Goal: Information Seeking & Learning: Learn about a topic

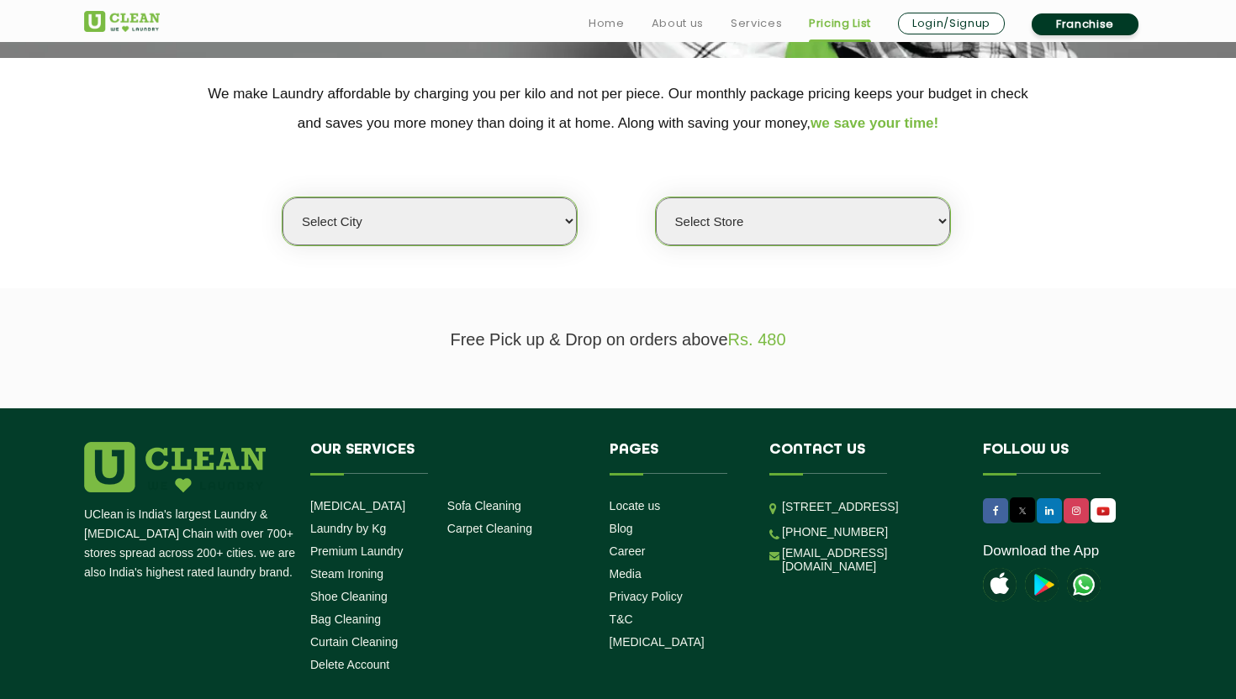
scroll to position [444, 0]
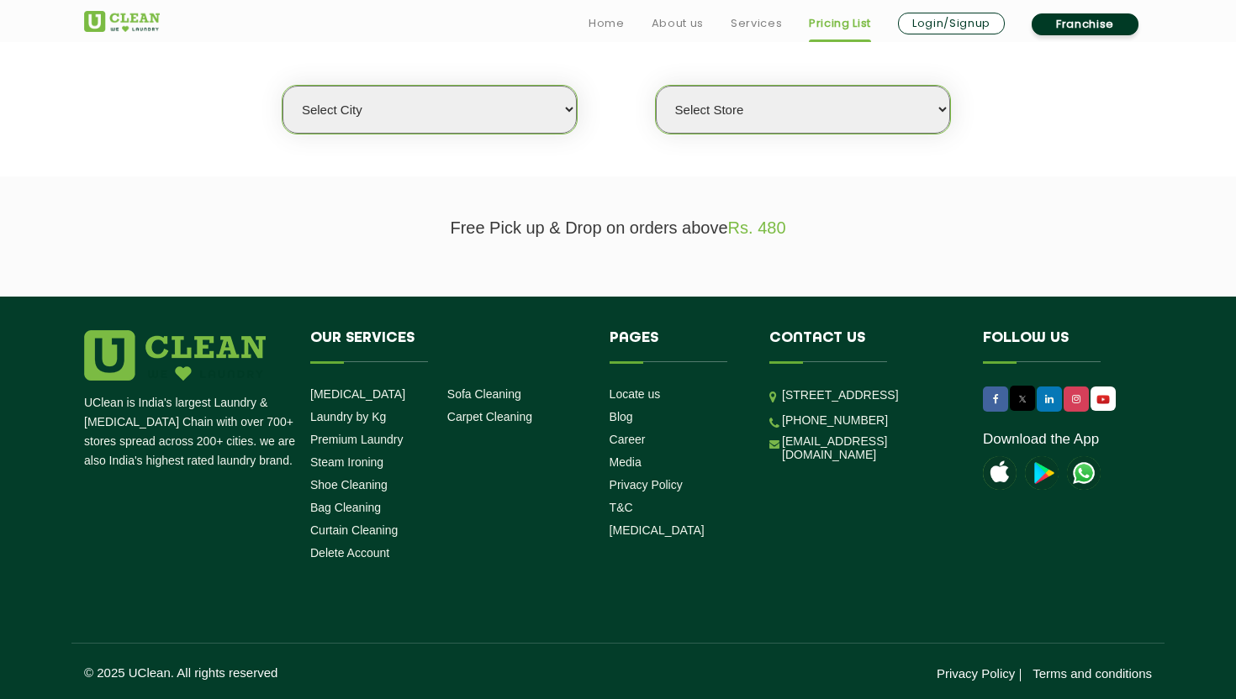
click at [566, 118] on select "Select city [GEOGRAPHIC_DATA] [GEOGRAPHIC_DATA] [GEOGRAPHIC_DATA] [GEOGRAPHIC_D…" at bounding box center [429, 110] width 294 height 48
select select "6"
click at [282, 86] on select "Select city [GEOGRAPHIC_DATA] [GEOGRAPHIC_DATA] [GEOGRAPHIC_DATA] [GEOGRAPHIC_D…" at bounding box center [429, 110] width 294 height 48
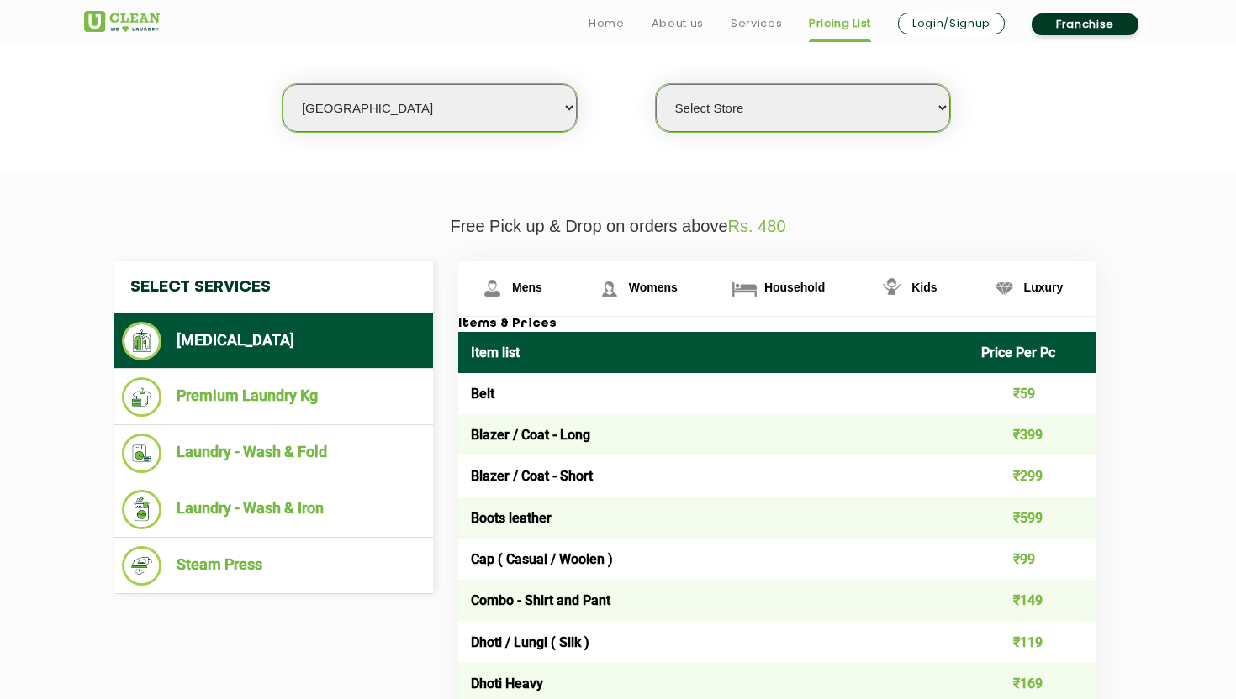
click at [796, 103] on select "Select Store [GEOGRAPHIC_DATA] [GEOGRAPHIC_DATA] UClean KR [GEOGRAPHIC_DATA] [G…" at bounding box center [803, 108] width 294 height 48
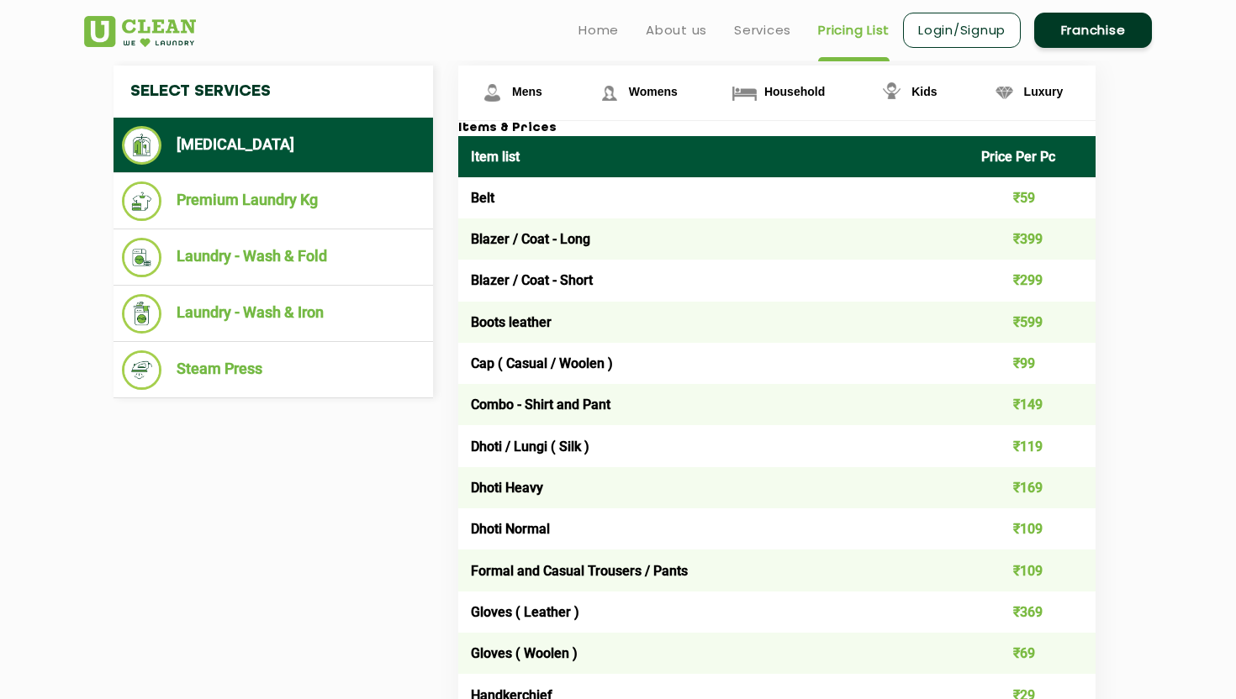
scroll to position [632, 0]
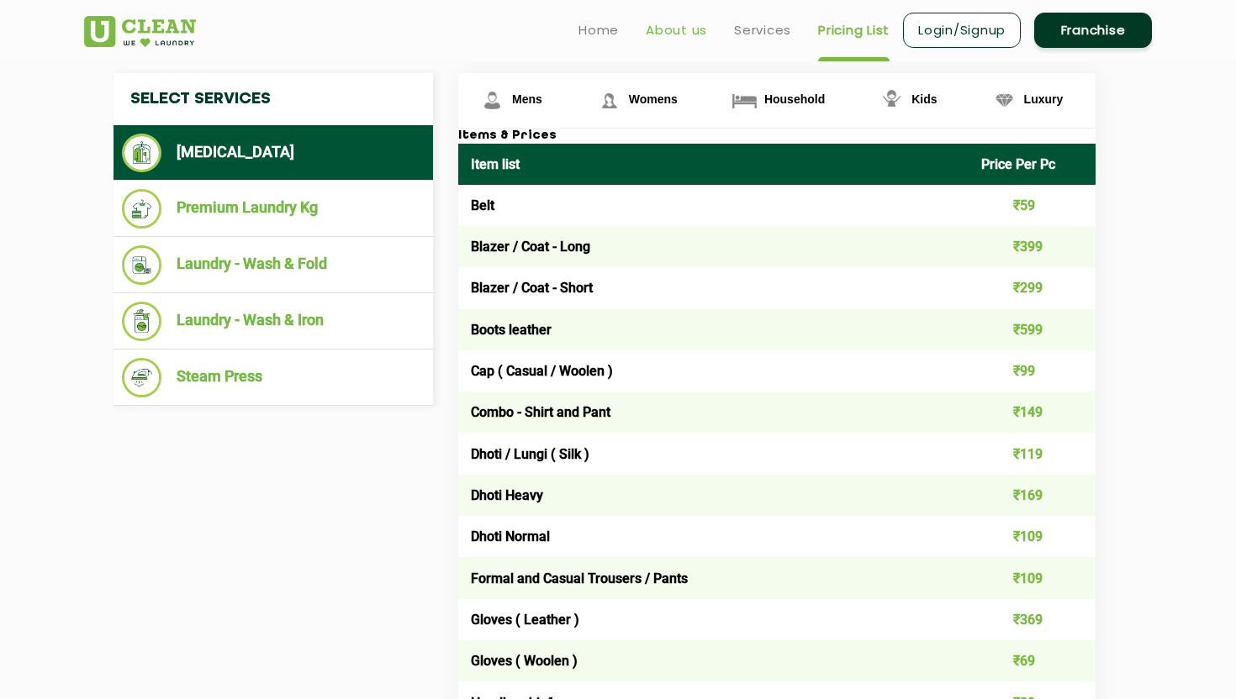
click at [696, 35] on link "About us" at bounding box center [676, 30] width 61 height 20
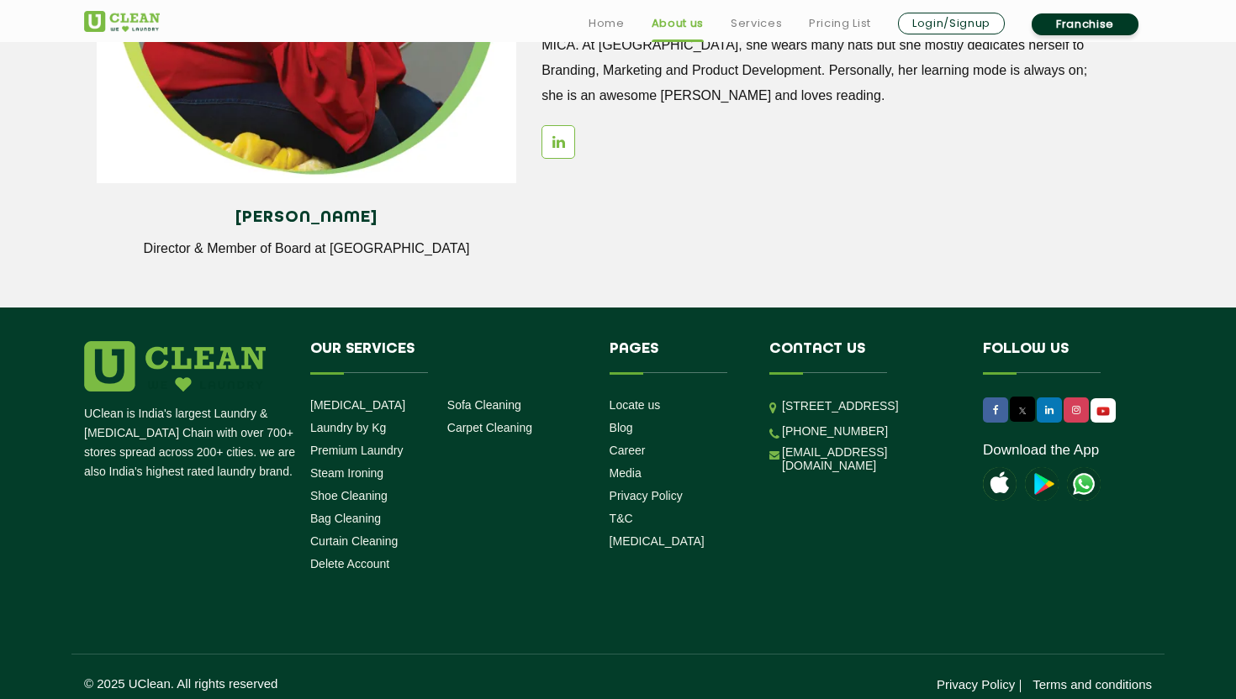
scroll to position [2298, 0]
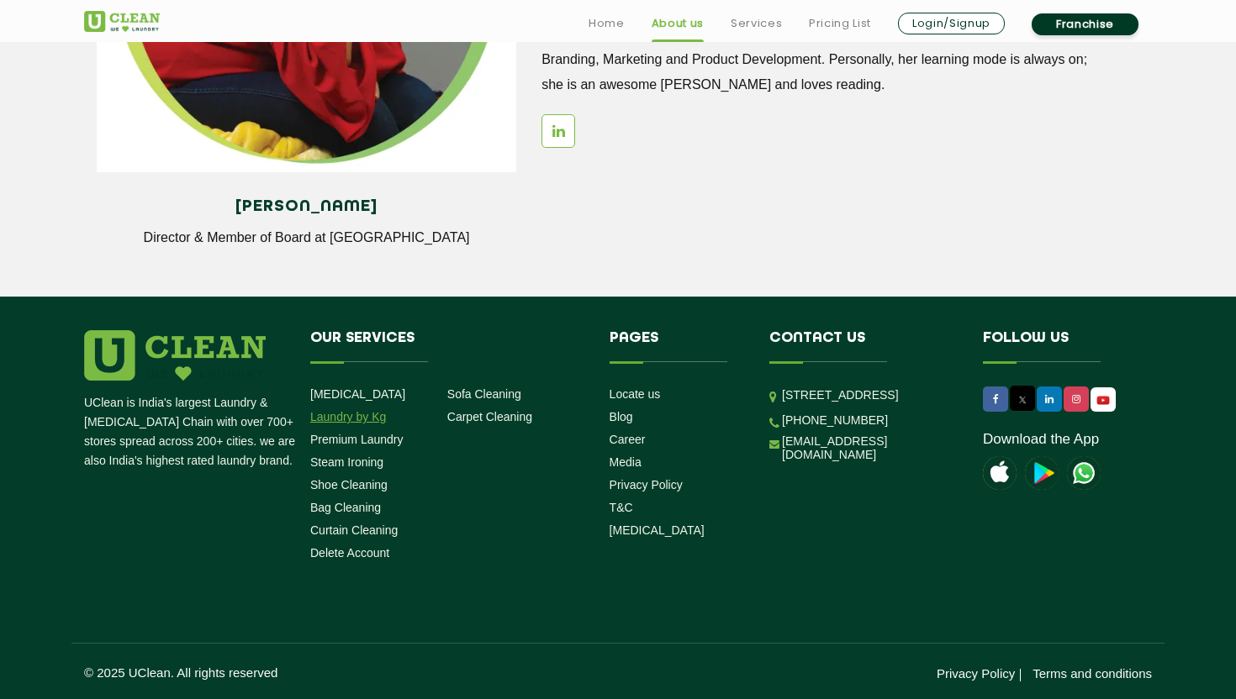
click at [371, 423] on link "Laundry by Kg" at bounding box center [348, 416] width 76 height 13
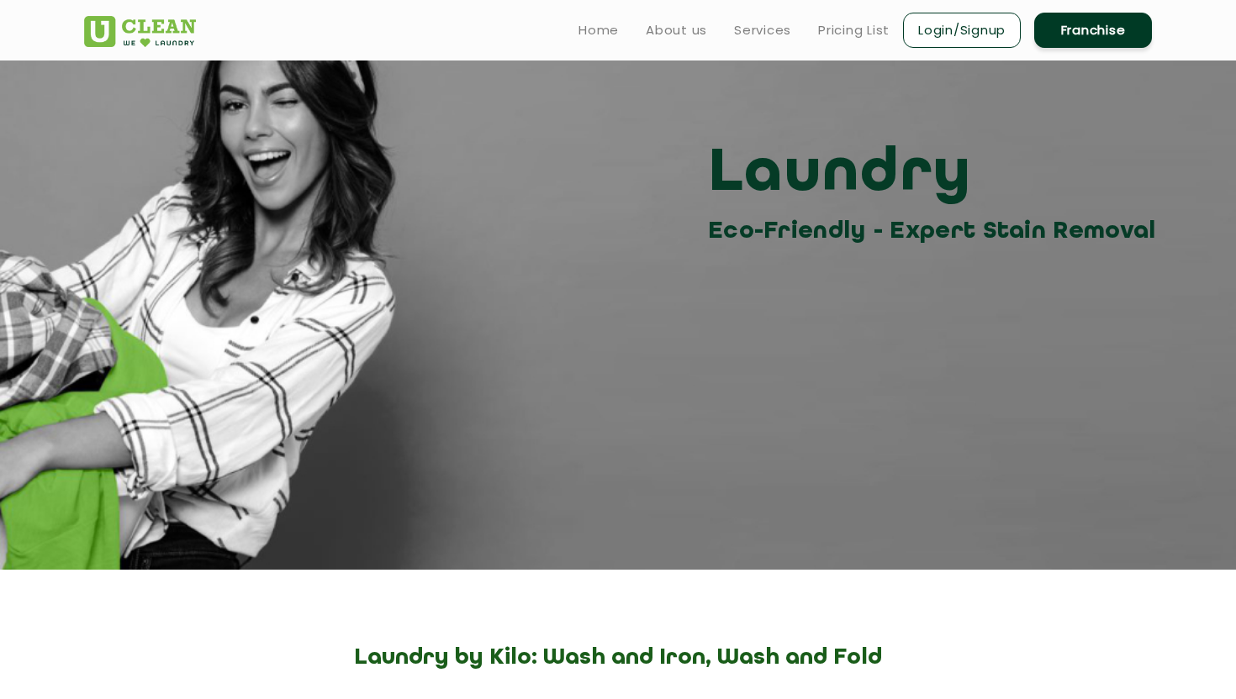
scroll to position [77, 0]
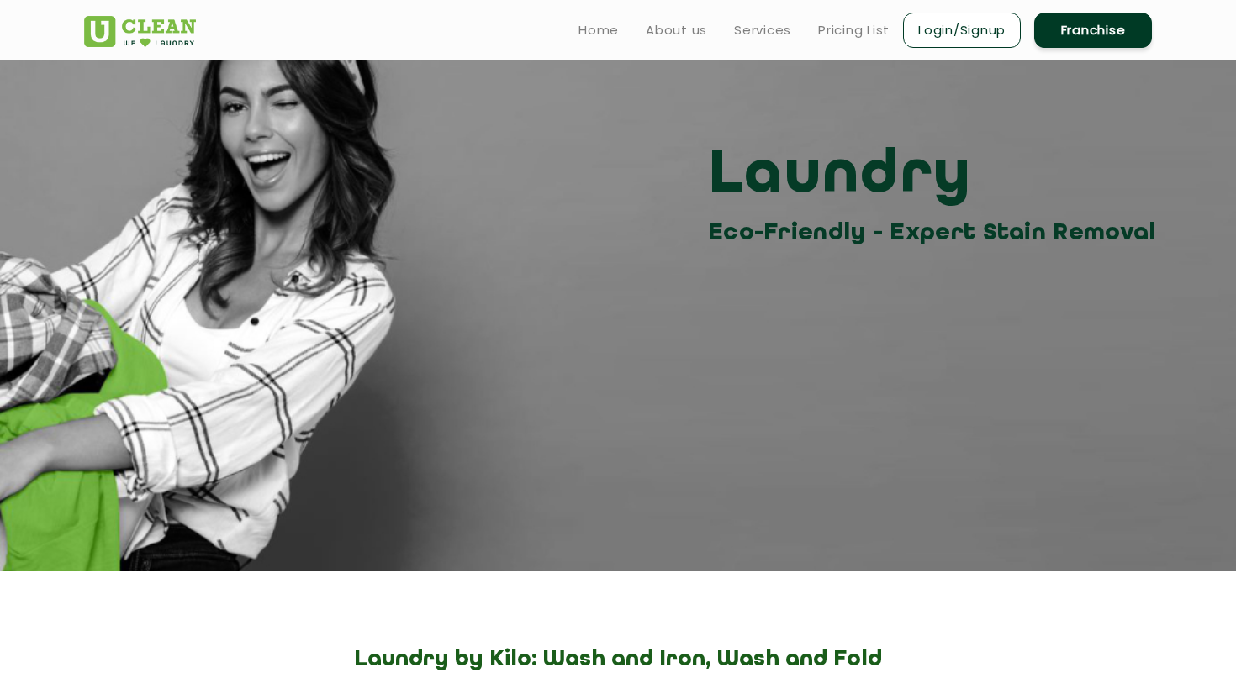
click at [853, 11] on ul "Home About us Services Pricing List Login/Signup Franchise" at bounding box center [858, 30] width 587 height 40
click at [853, 22] on link "Pricing List" at bounding box center [853, 30] width 71 height 20
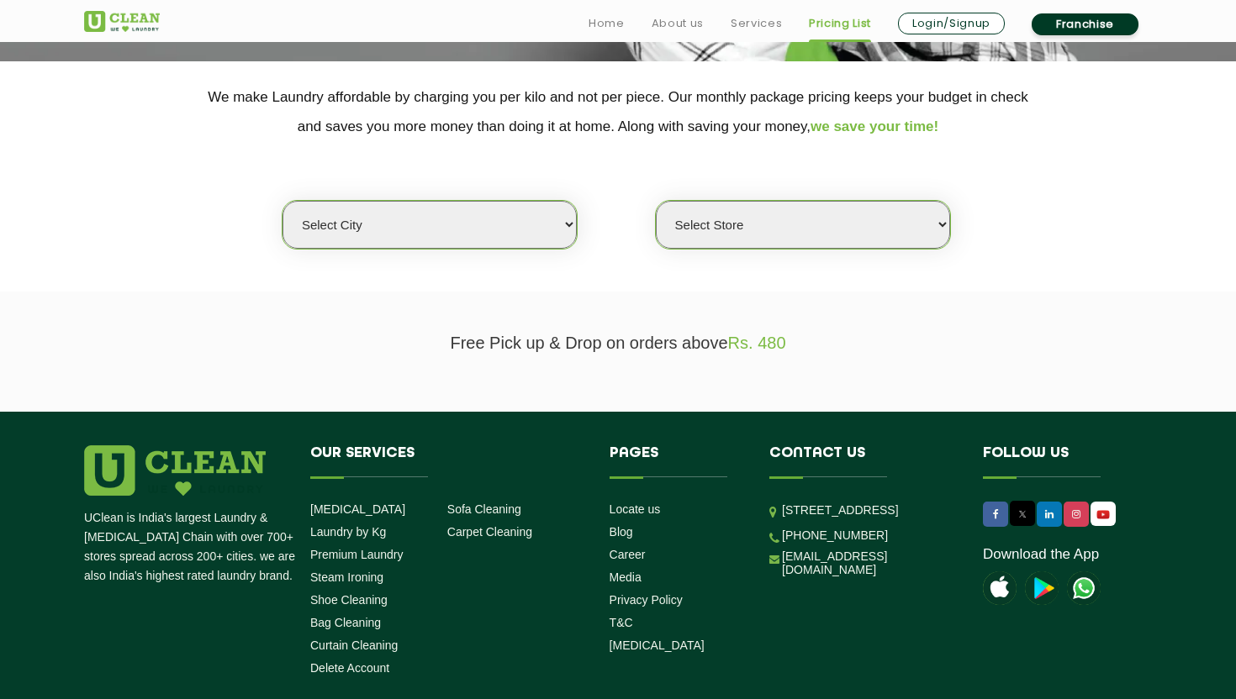
scroll to position [321, 0]
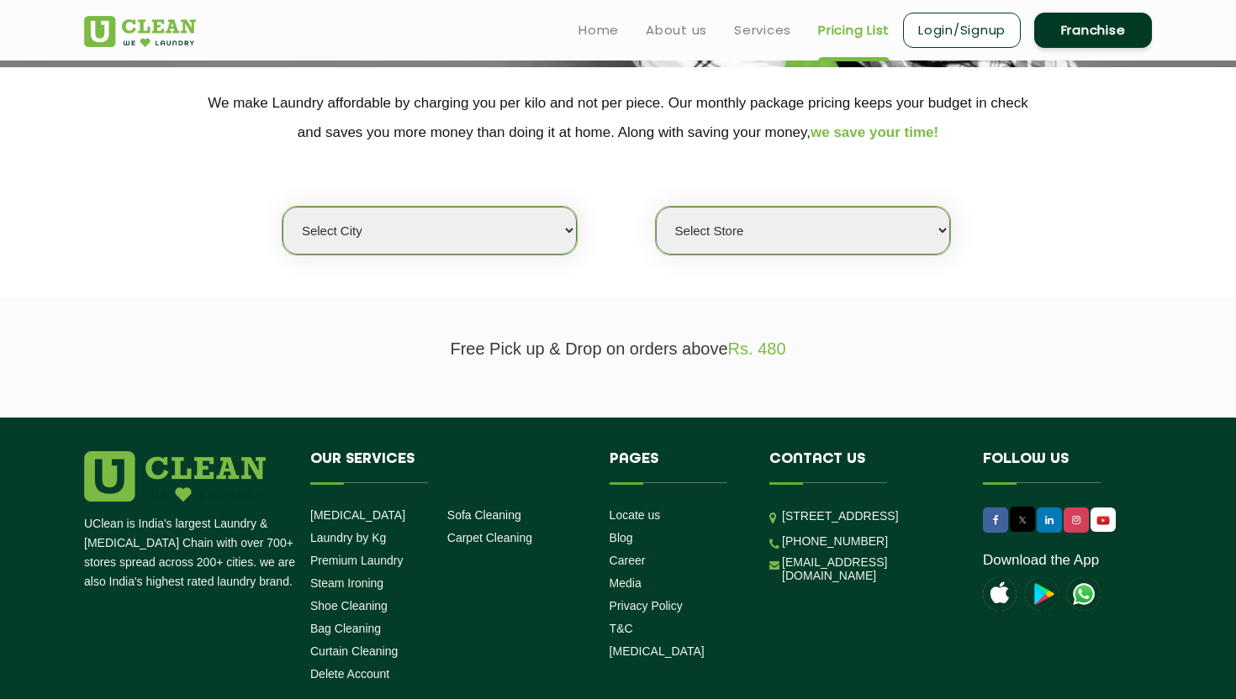
click at [466, 219] on select "Select city [GEOGRAPHIC_DATA] [GEOGRAPHIC_DATA] [GEOGRAPHIC_DATA] [GEOGRAPHIC_D…" at bounding box center [429, 231] width 294 height 48
select select "6"
click at [282, 207] on select "Select city [GEOGRAPHIC_DATA] [GEOGRAPHIC_DATA] [GEOGRAPHIC_DATA] [GEOGRAPHIC_D…" at bounding box center [429, 231] width 294 height 48
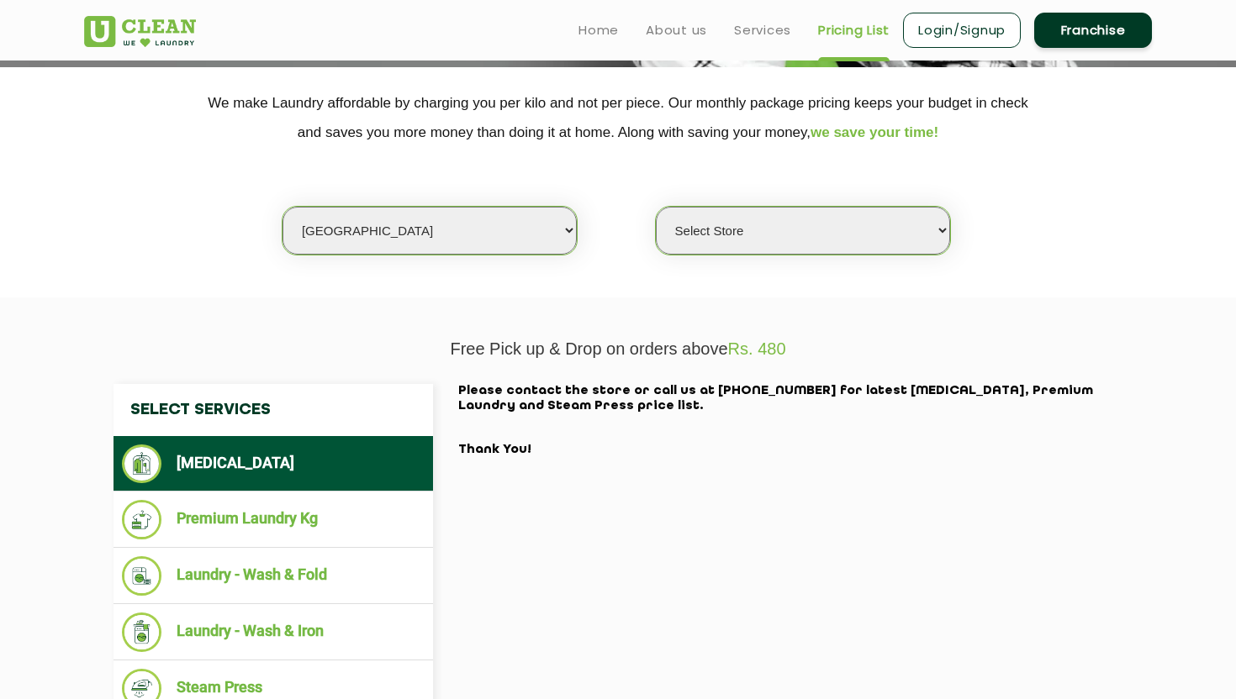
click at [870, 251] on select "Select Store [GEOGRAPHIC_DATA] [GEOGRAPHIC_DATA] UClean KR [GEOGRAPHIC_DATA] [G…" at bounding box center [803, 231] width 294 height 48
select select "542"
click at [656, 207] on select "Select Store [GEOGRAPHIC_DATA] [GEOGRAPHIC_DATA] UClean KR [GEOGRAPHIC_DATA] [G…" at bounding box center [803, 231] width 294 height 48
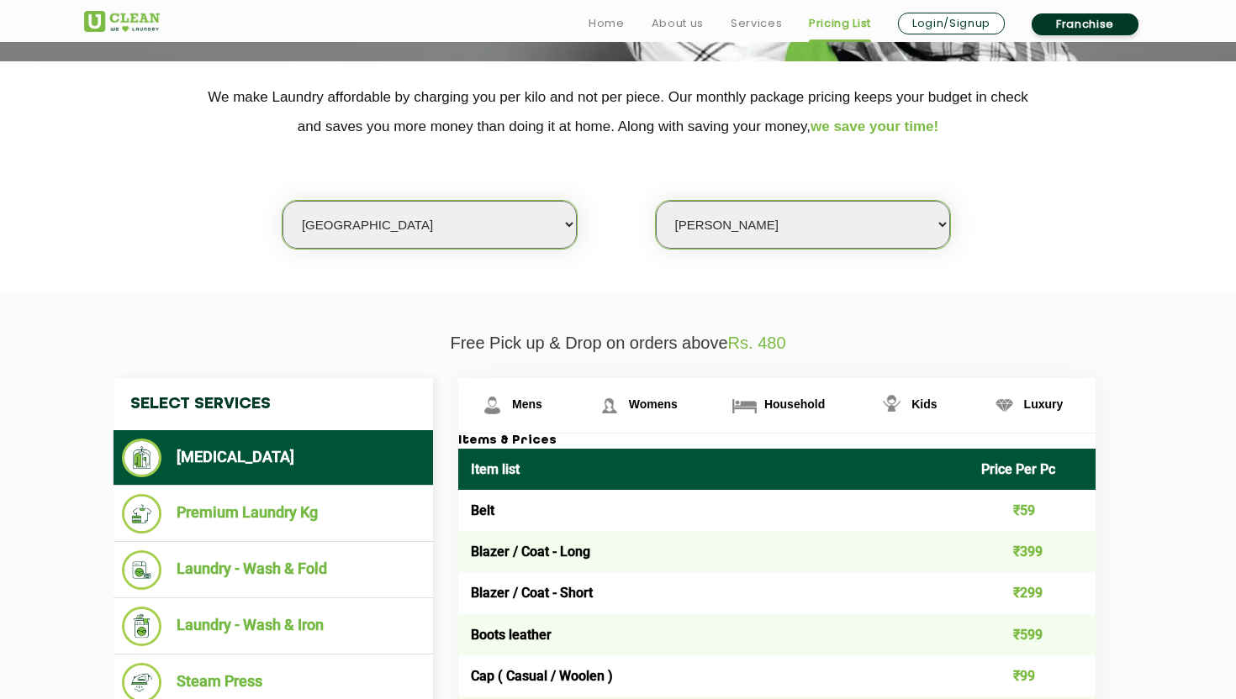
scroll to position [325, 0]
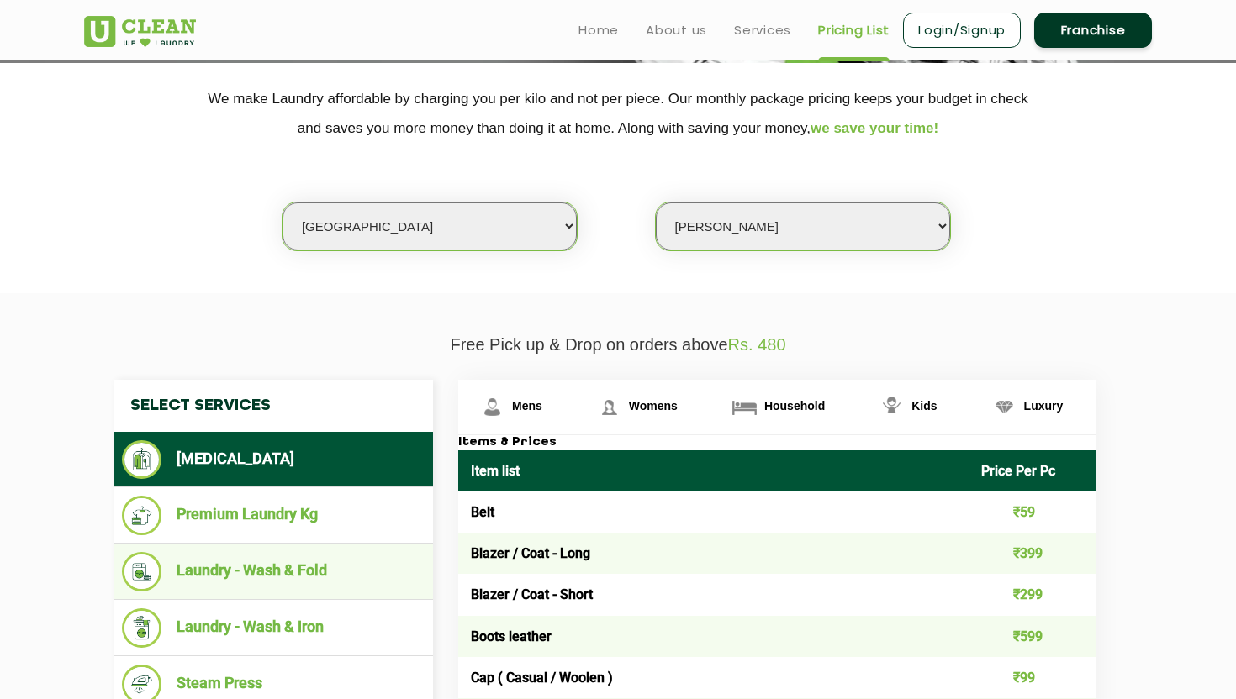
click at [261, 560] on li "Laundry - Wash & Fold" at bounding box center [273, 572] width 303 height 40
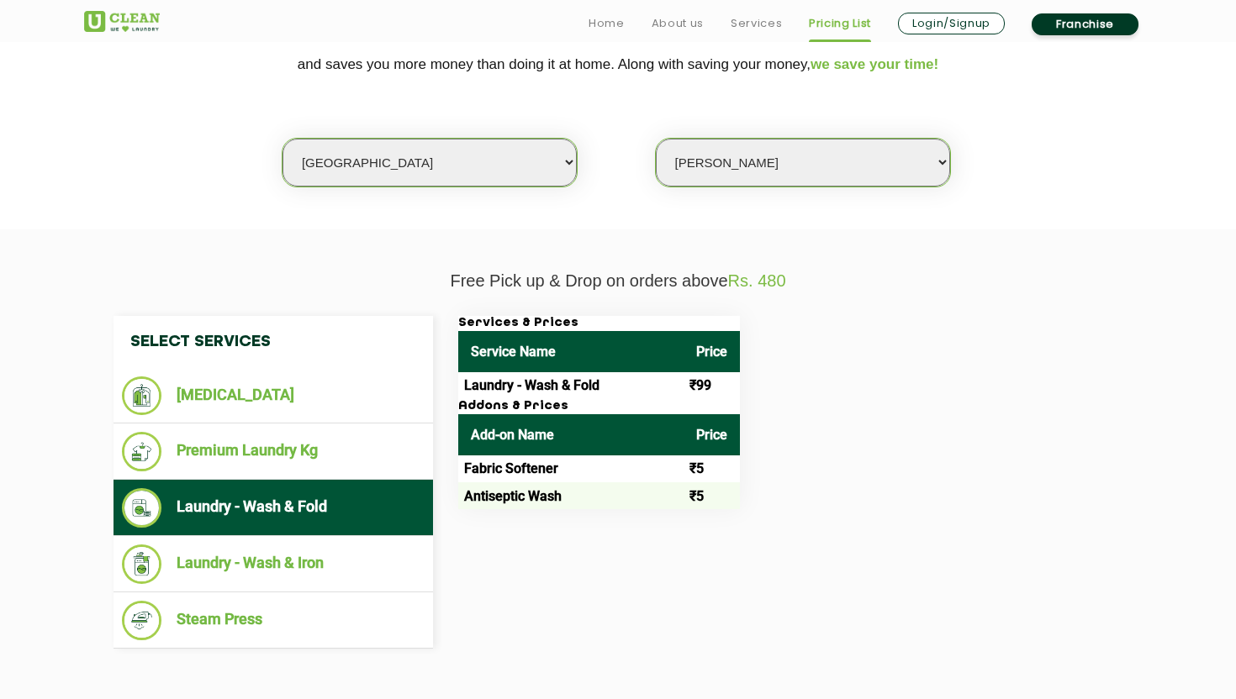
scroll to position [397, 0]
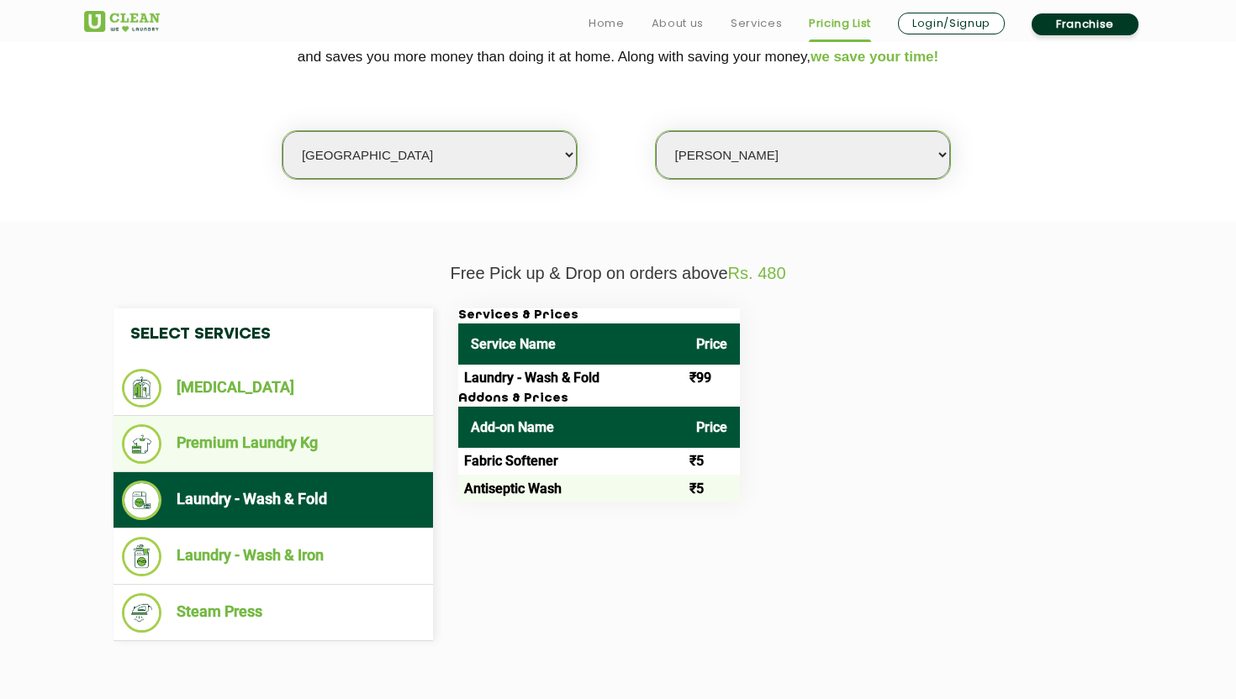
click at [314, 441] on li "Premium Laundry Kg" at bounding box center [273, 444] width 303 height 40
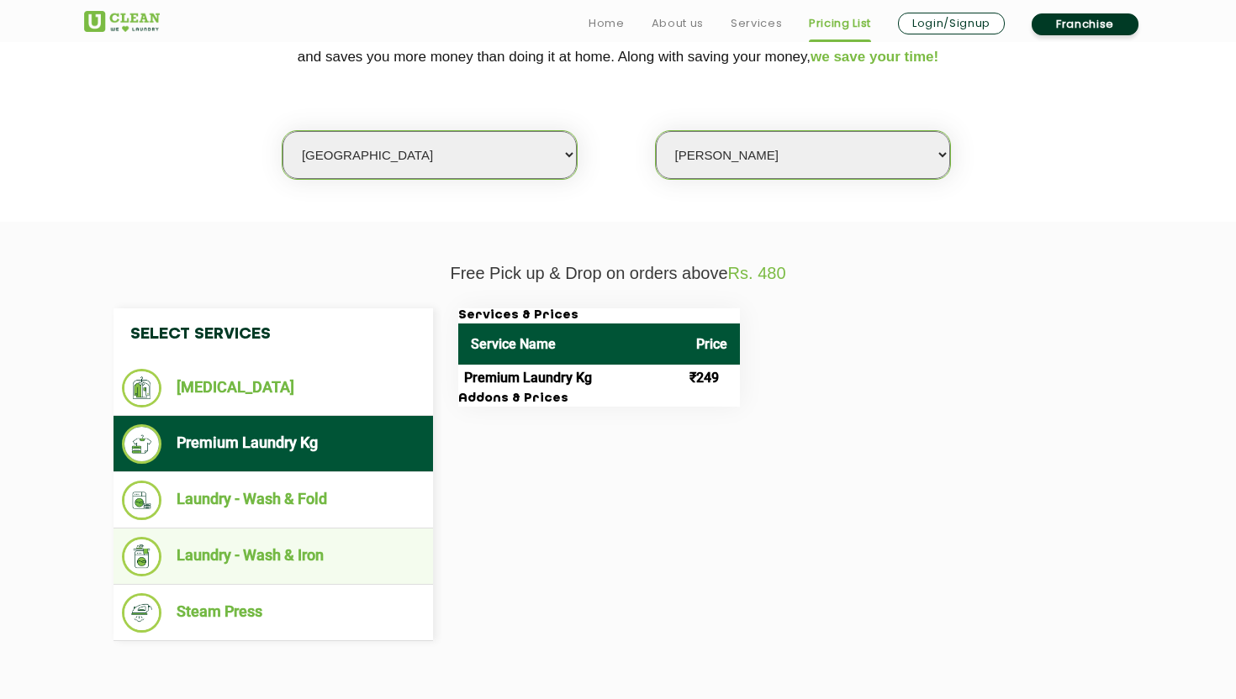
click at [308, 555] on li "Laundry - Wash & Iron" at bounding box center [273, 557] width 303 height 40
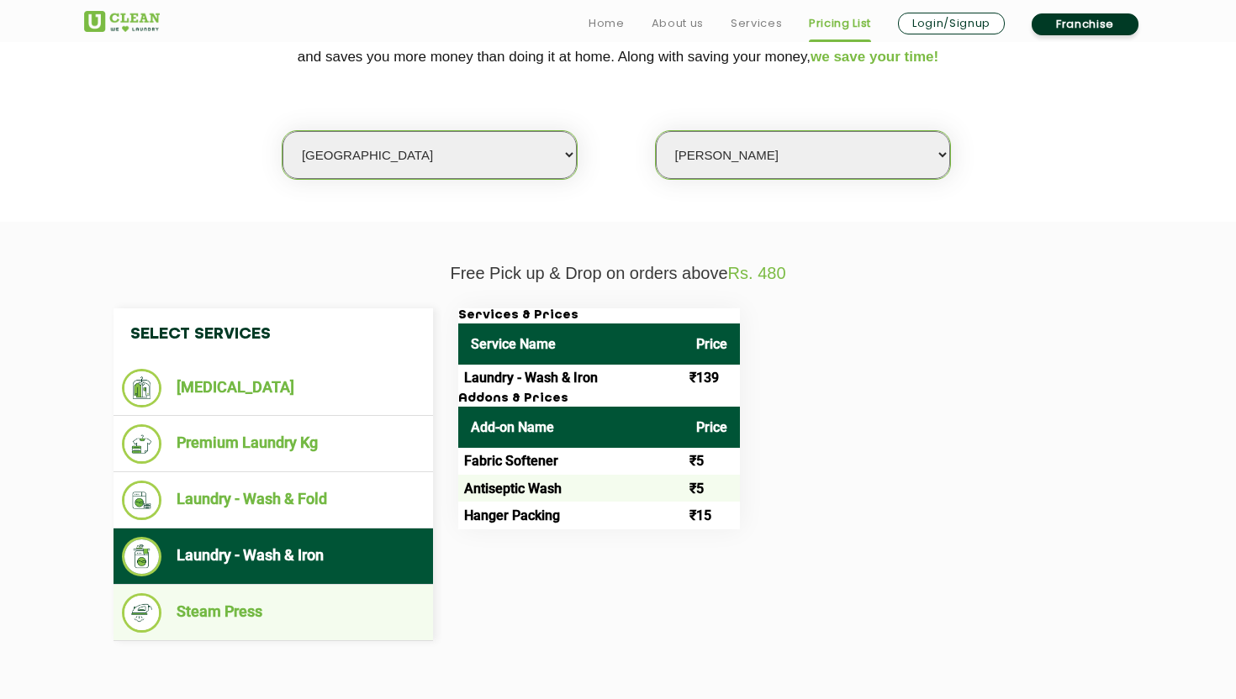
click at [208, 611] on li "Steam Press" at bounding box center [273, 613] width 303 height 40
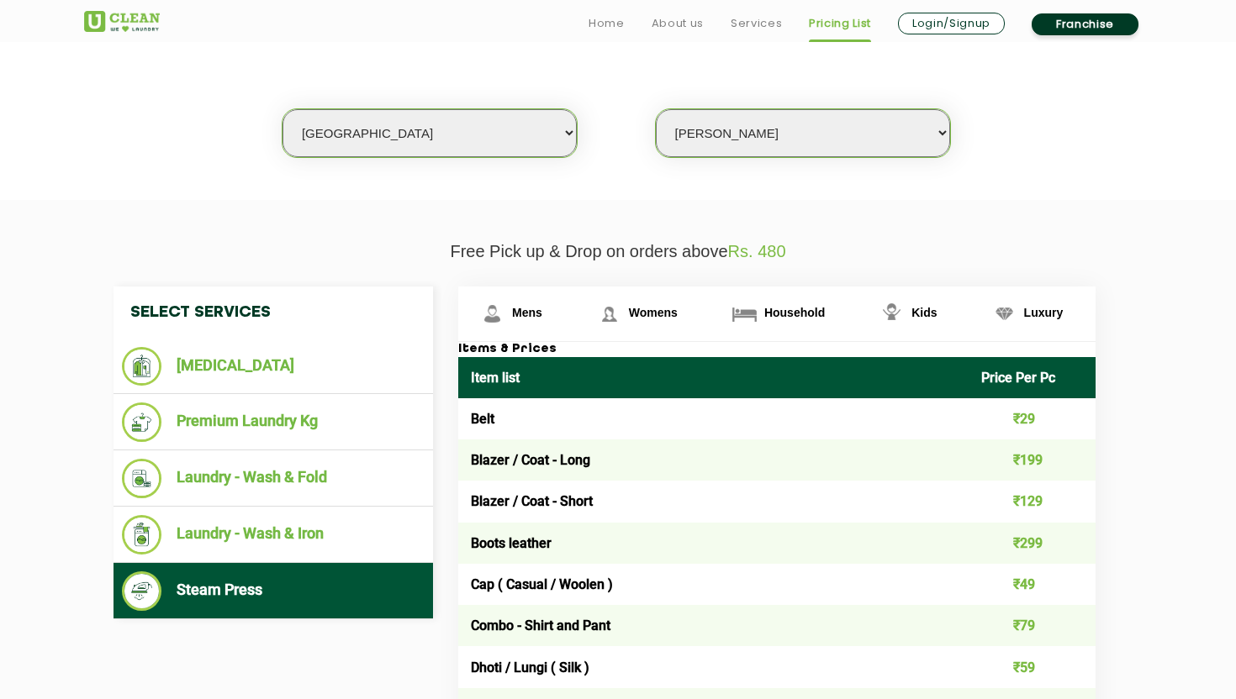
scroll to position [421, 0]
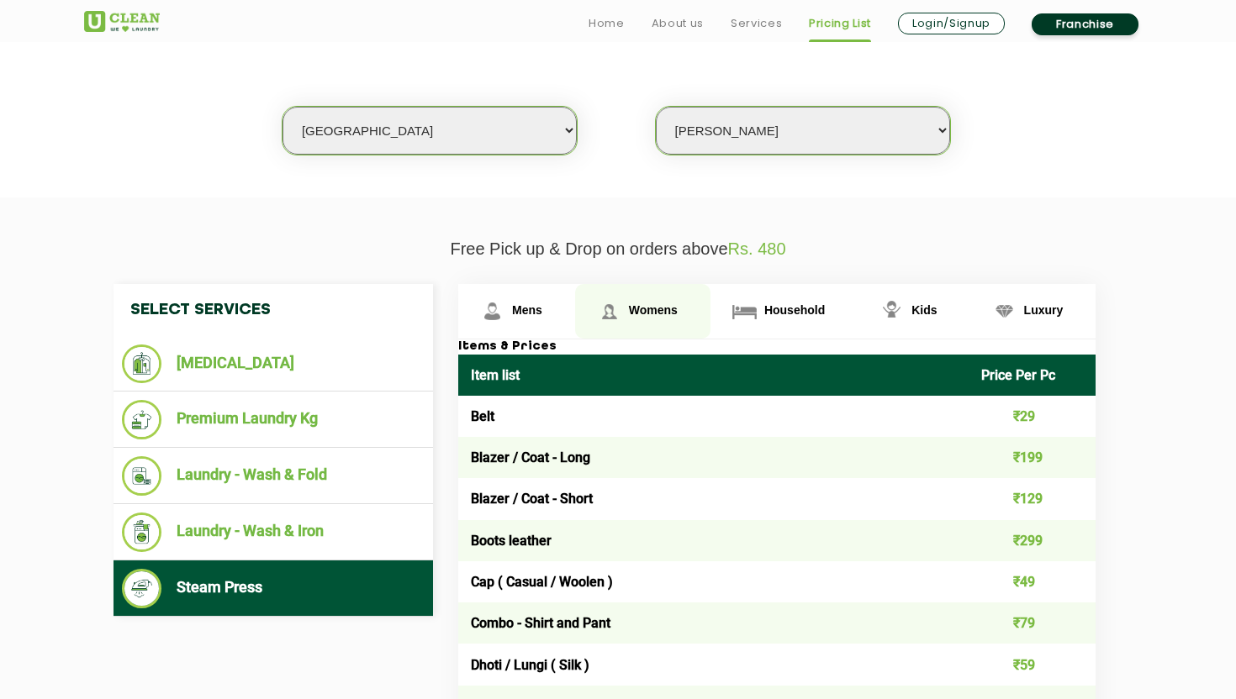
click at [648, 307] on span "Womens" at bounding box center [653, 309] width 49 height 13
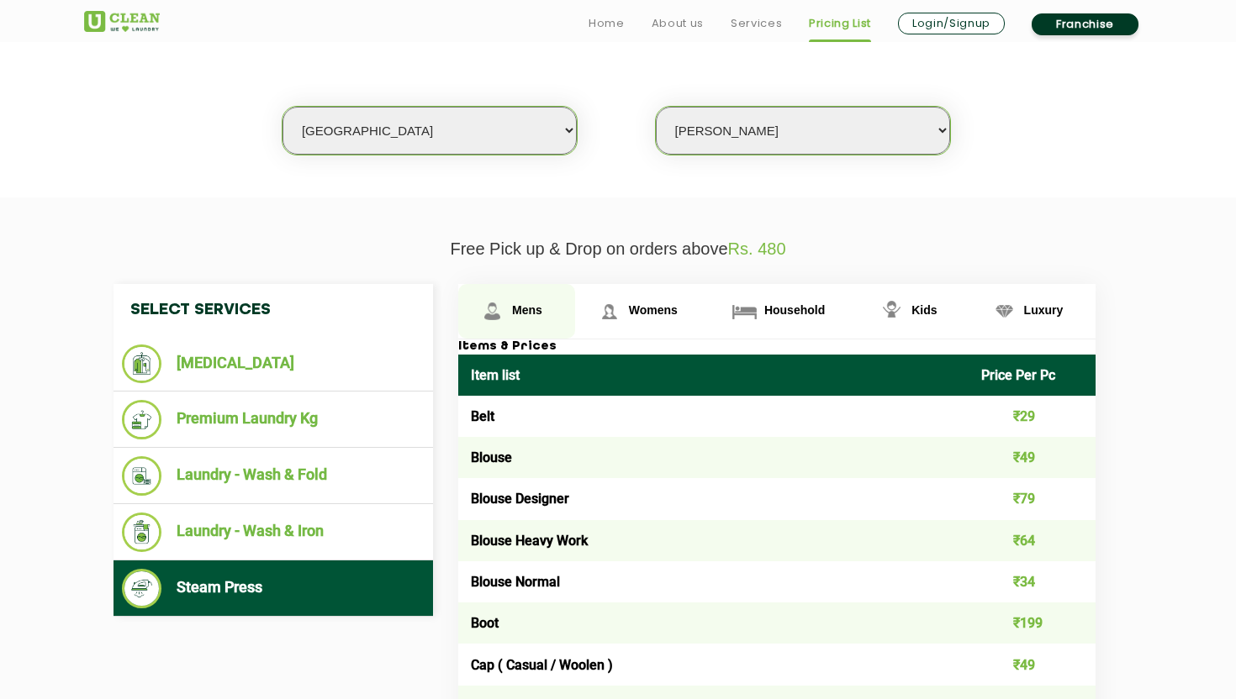
click at [499, 303] on img at bounding box center [491, 311] width 29 height 29
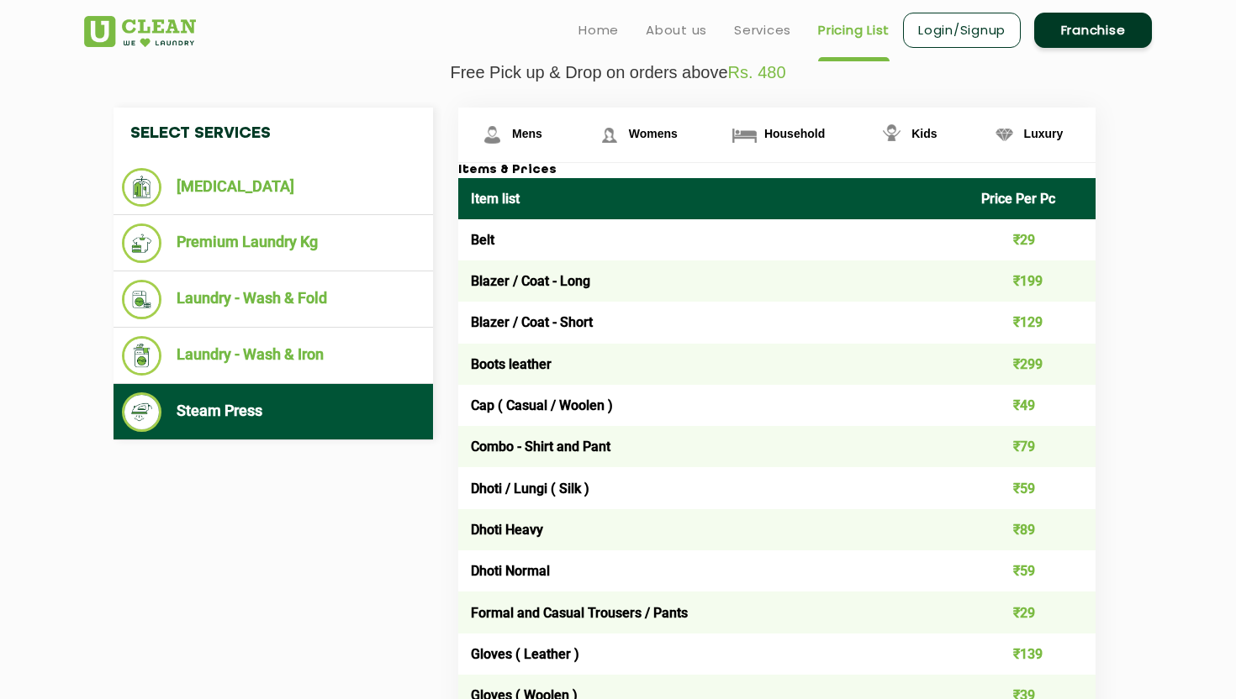
scroll to position [595, 0]
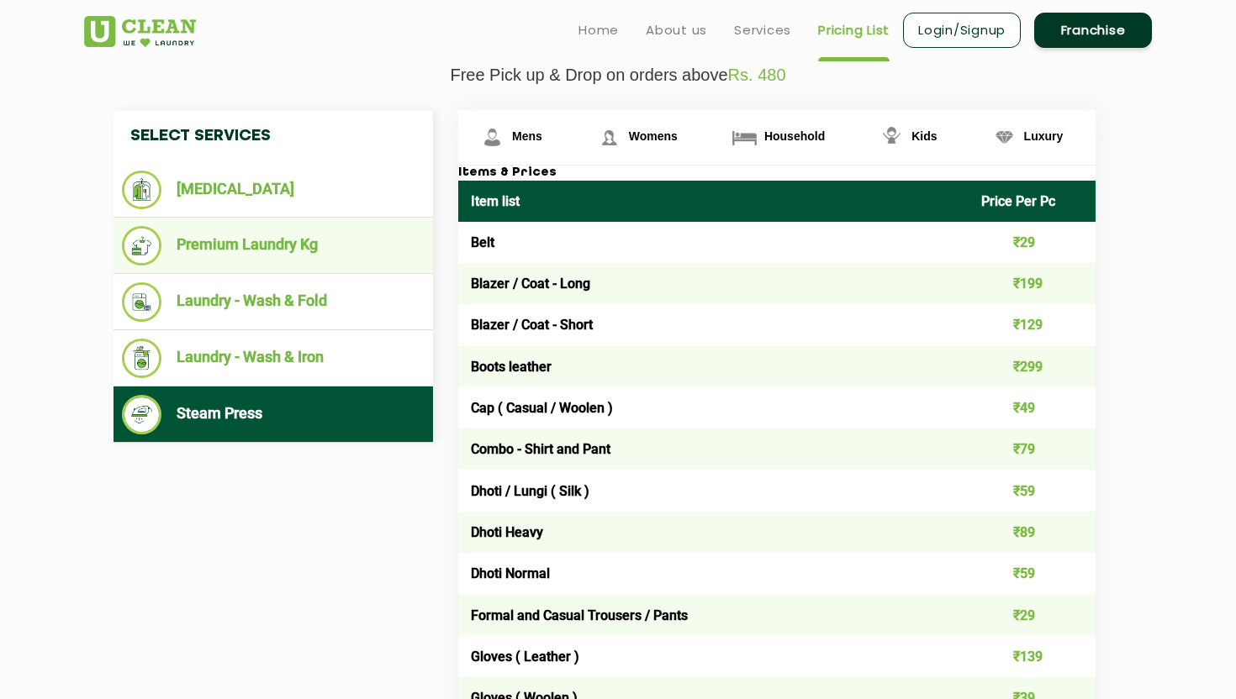
click at [216, 274] on ul "Premium Laundry Kg" at bounding box center [272, 246] width 319 height 56
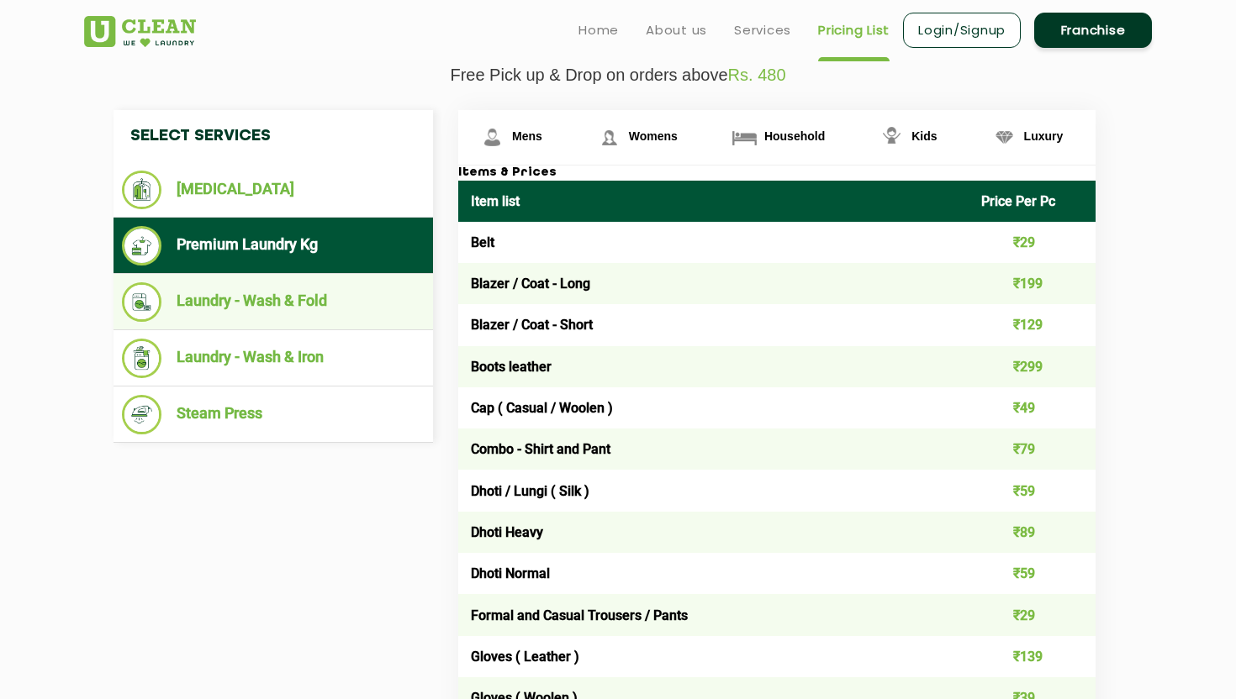
click at [224, 293] on li "Laundry - Wash & Fold" at bounding box center [273, 302] width 303 height 40
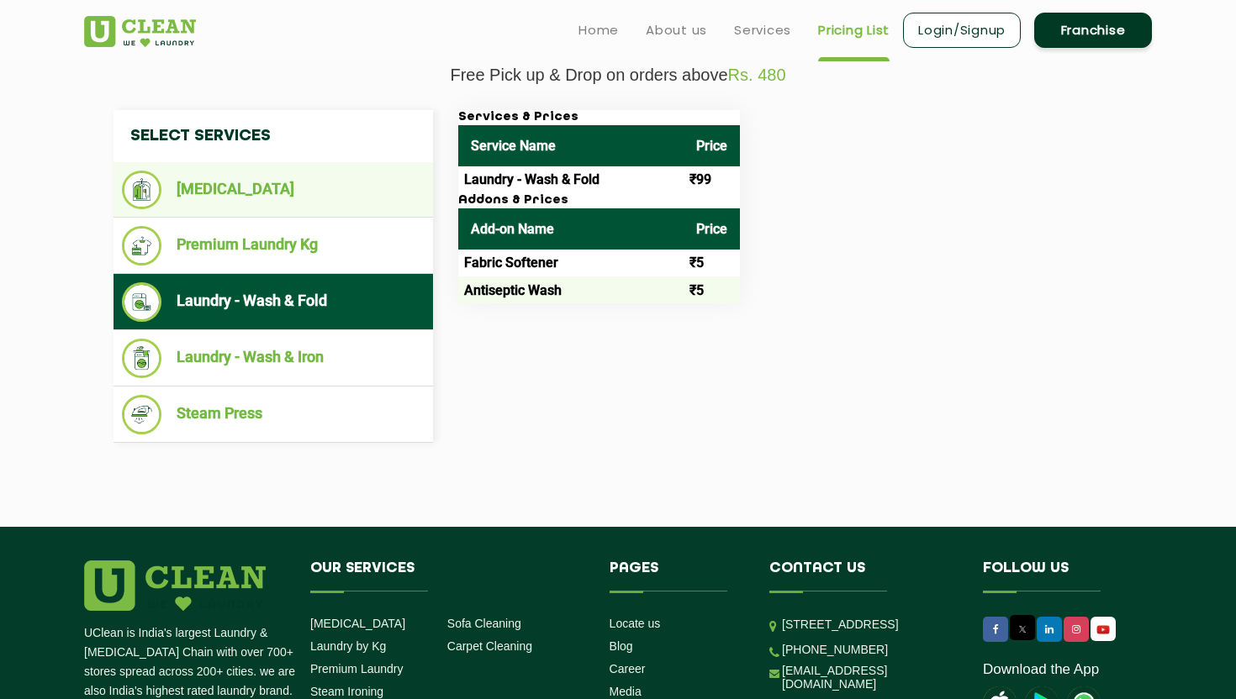
click at [235, 215] on ul "[MEDICAL_DATA]" at bounding box center [272, 189] width 319 height 55
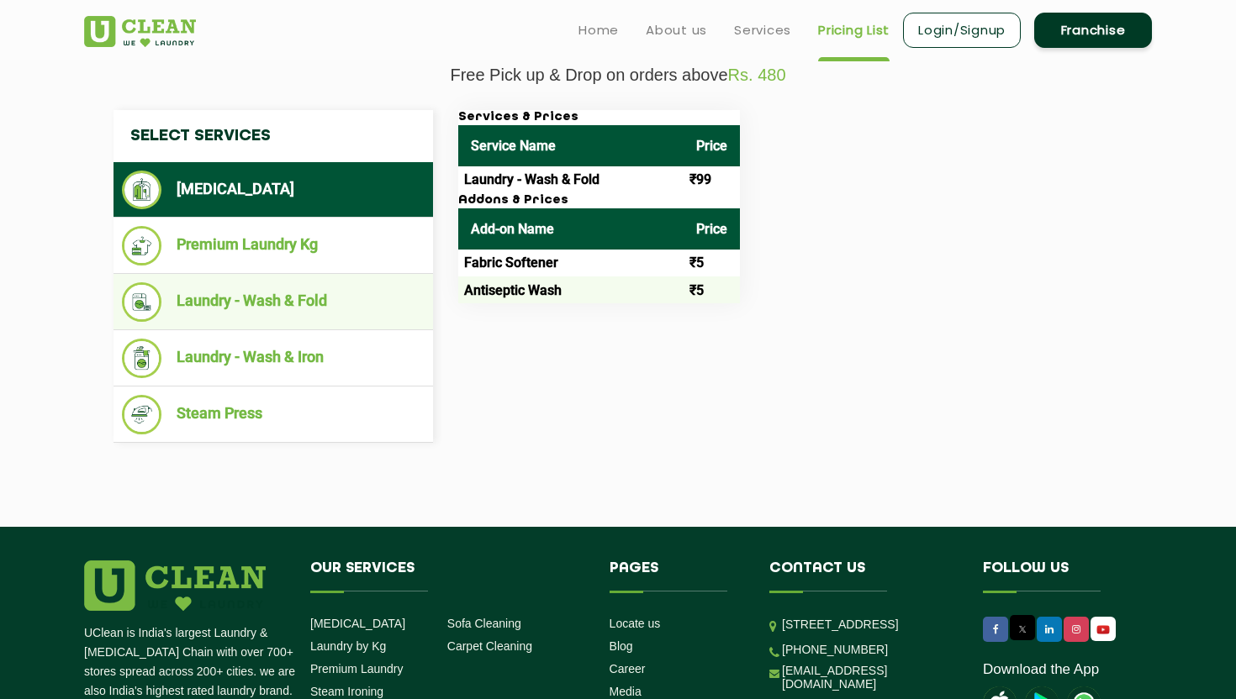
click at [334, 285] on li "Laundry - Wash & Fold" at bounding box center [273, 302] width 303 height 40
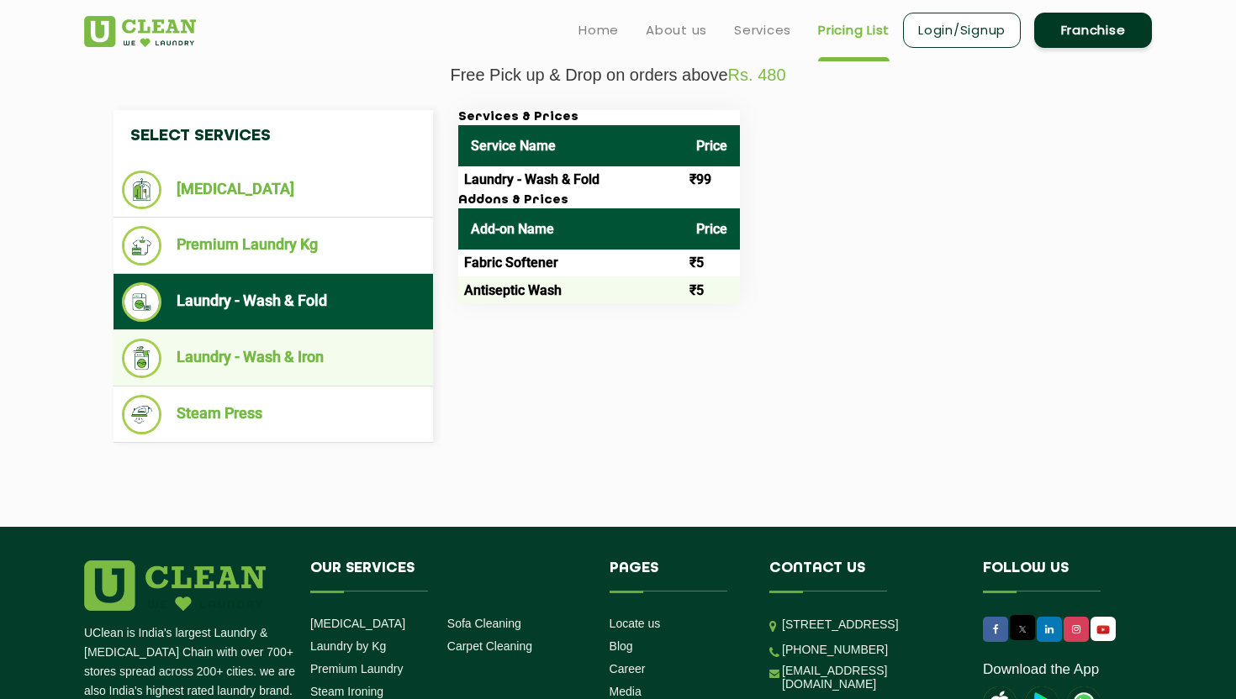
click at [343, 344] on li "Laundry - Wash & Iron" at bounding box center [273, 359] width 303 height 40
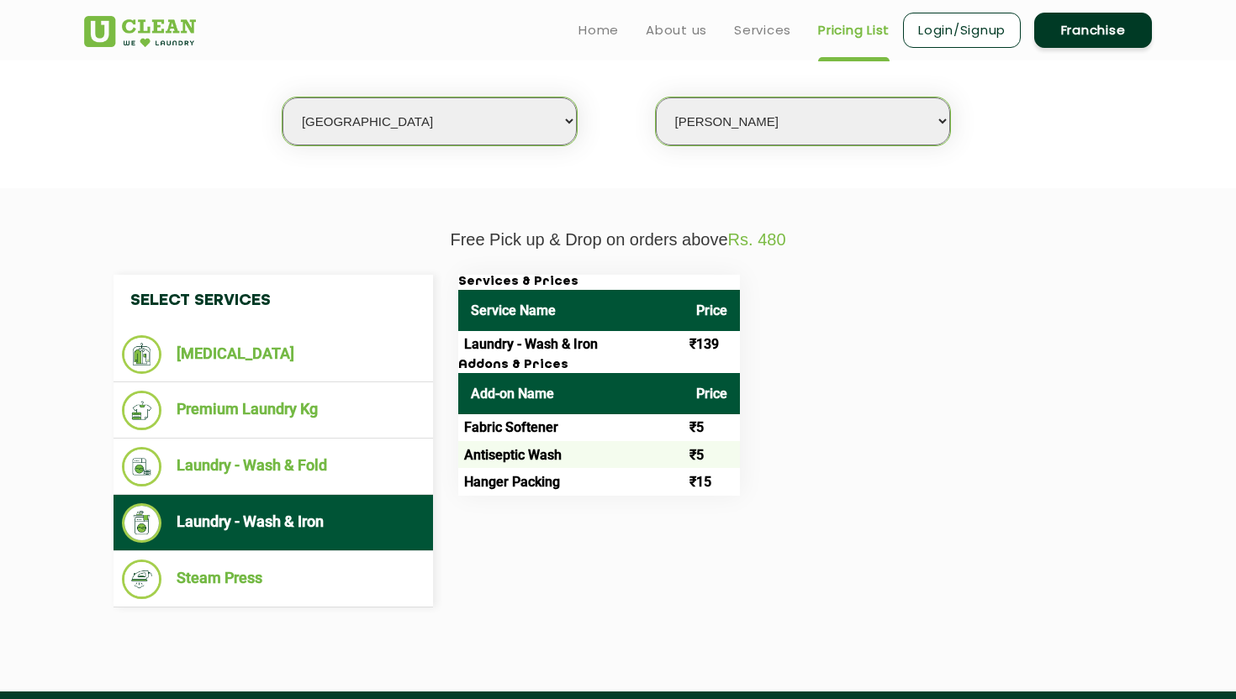
scroll to position [394, 0]
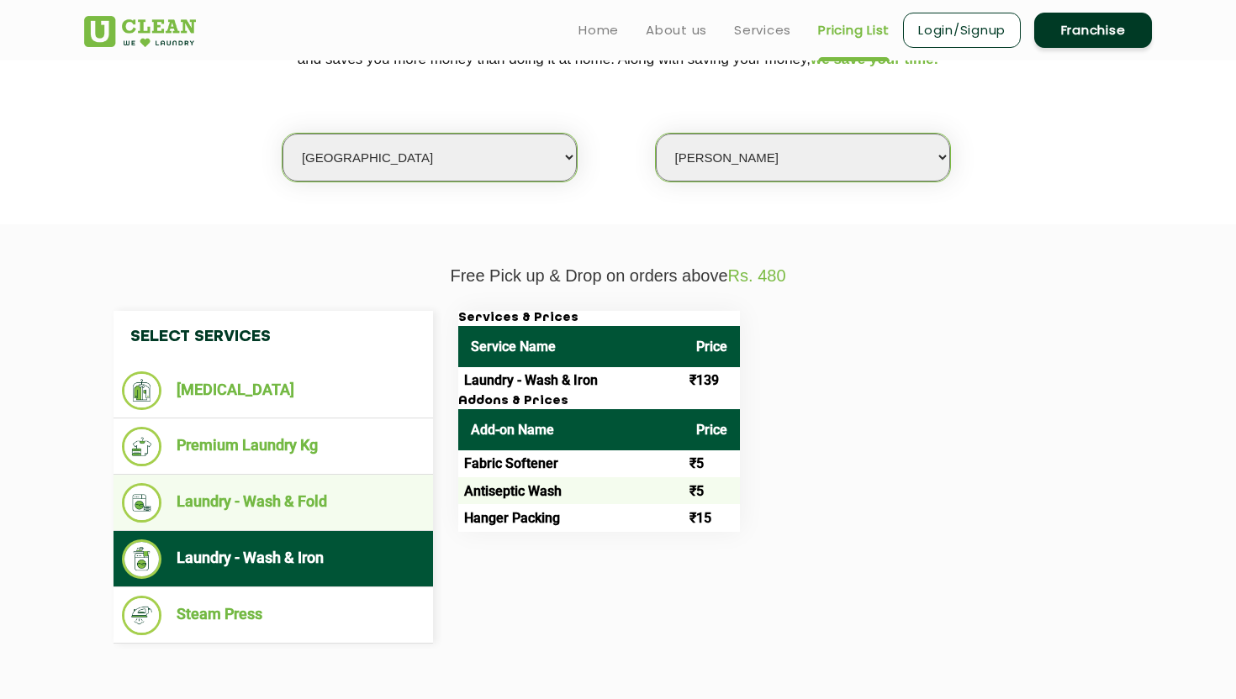
click at [302, 516] on li "Laundry - Wash & Fold" at bounding box center [273, 503] width 303 height 40
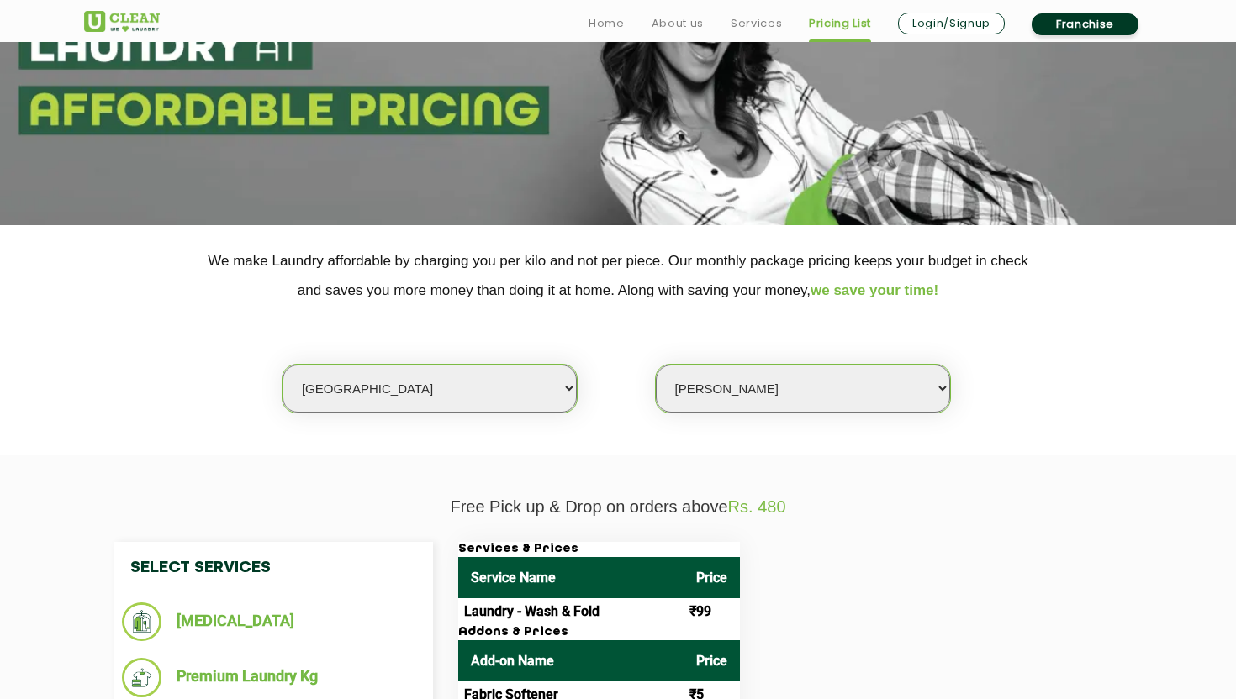
scroll to position [162, 0]
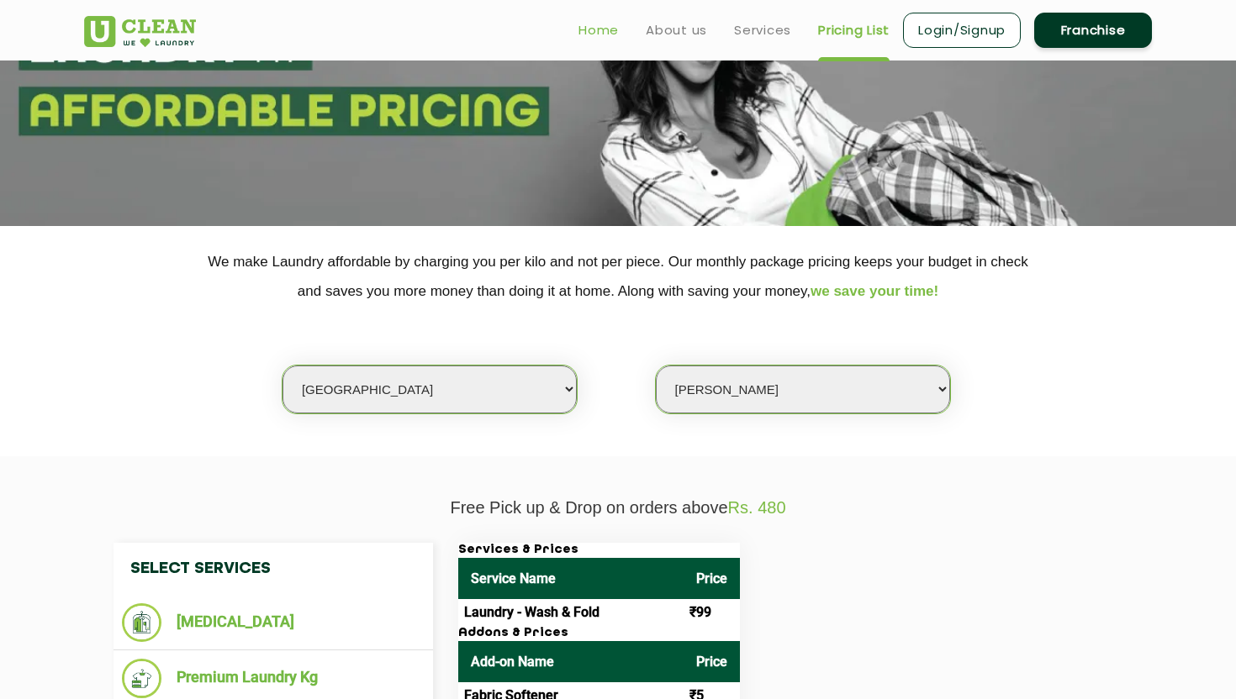
click at [617, 22] on link "Home" at bounding box center [598, 30] width 40 height 20
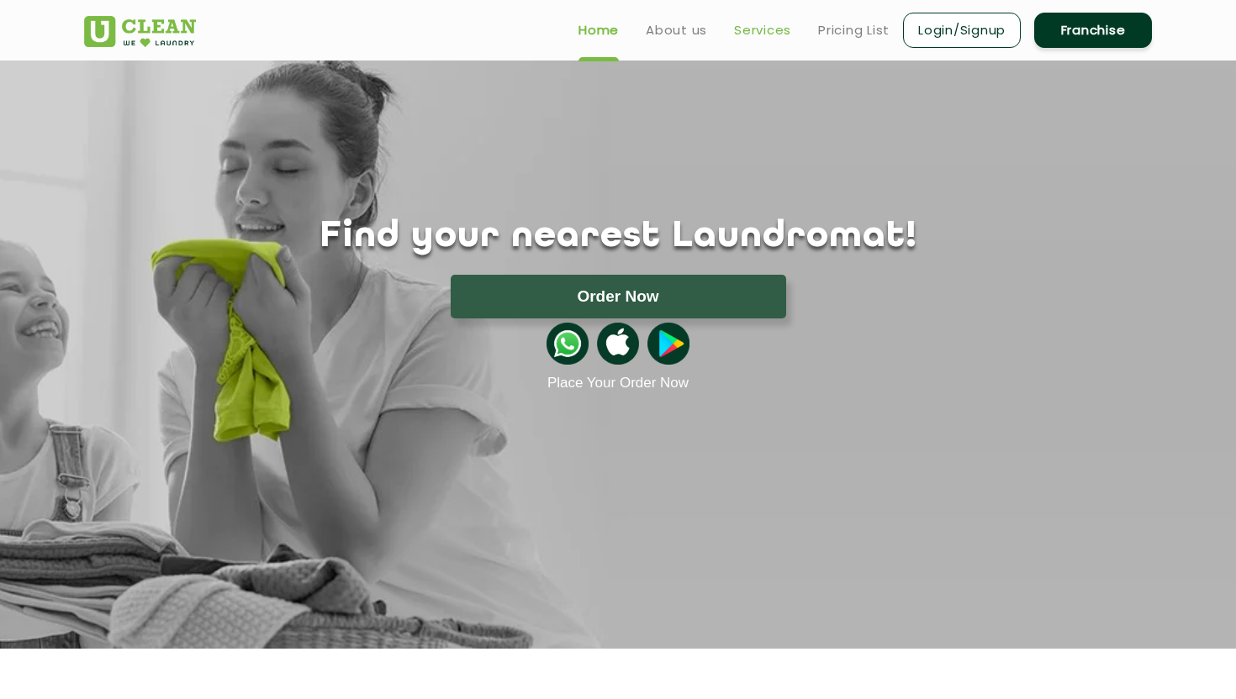
click at [735, 32] on link "Services" at bounding box center [762, 30] width 57 height 20
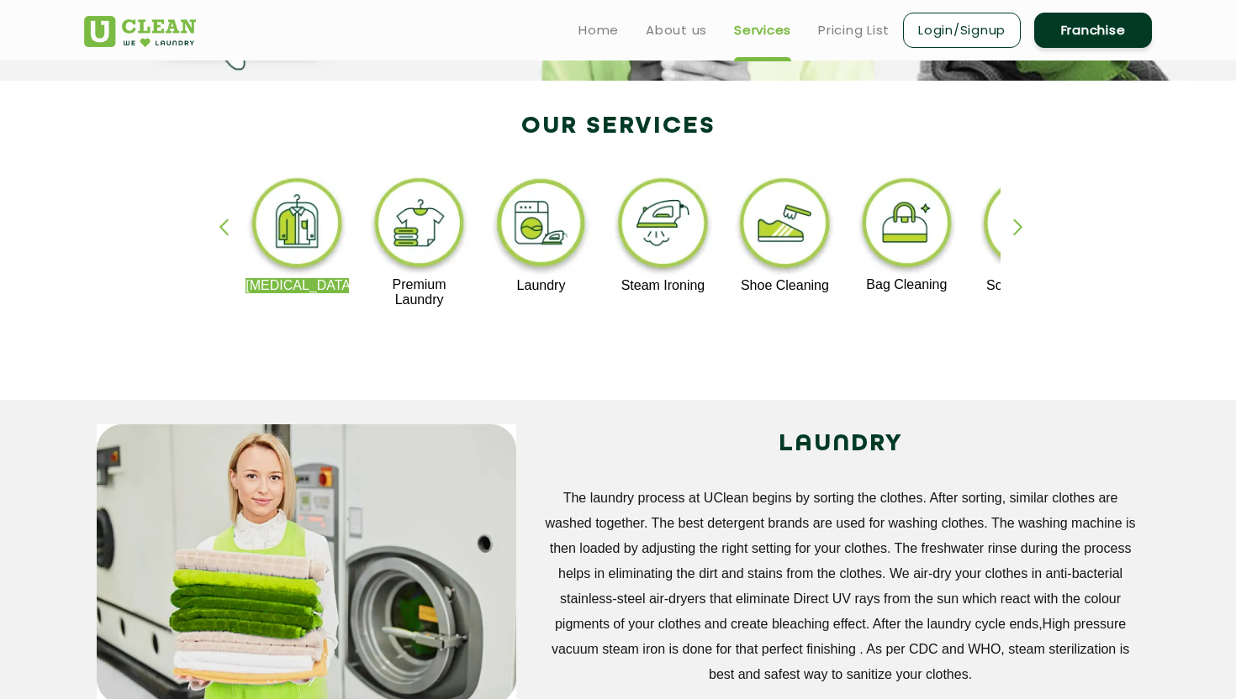
scroll to position [263, 0]
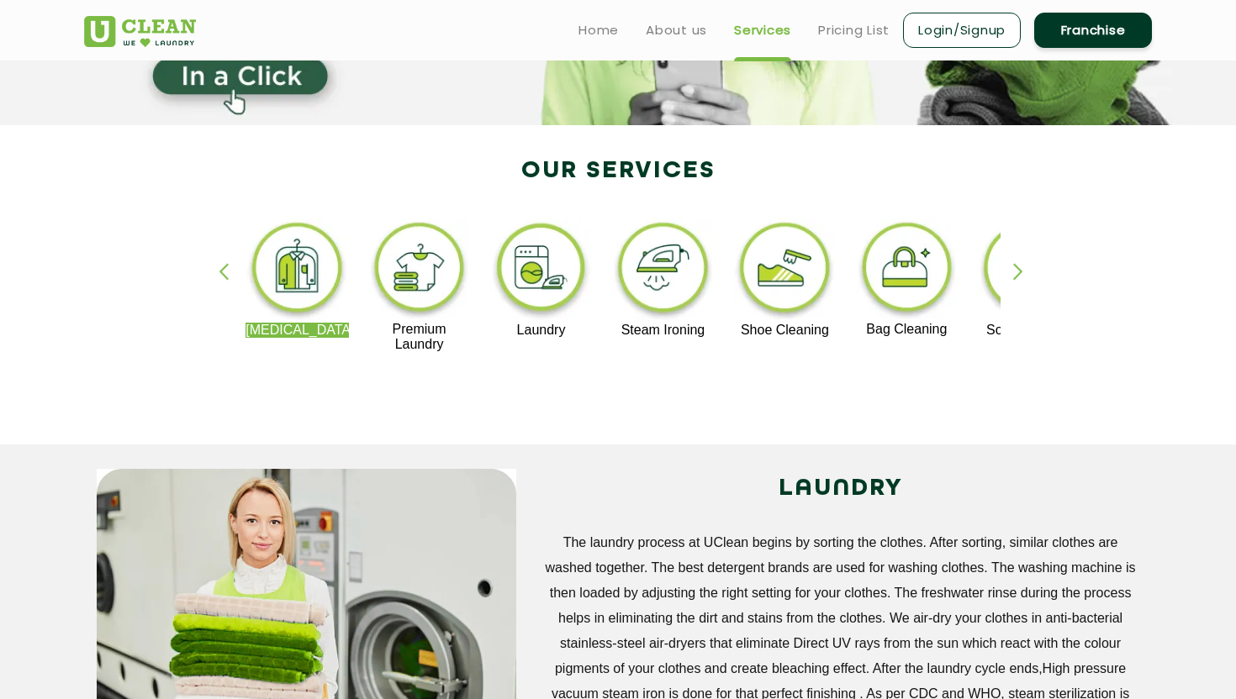
click at [1072, 25] on link "Franchise" at bounding box center [1093, 30] width 118 height 35
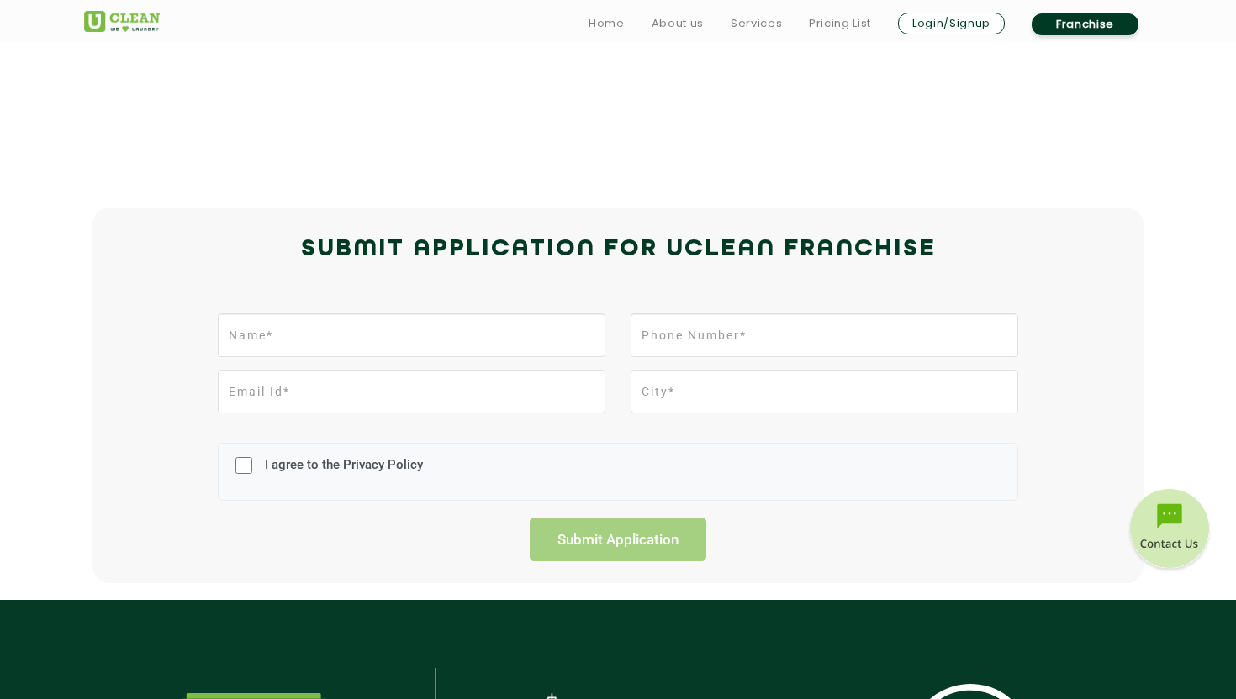
scroll to position [240, 0]
